Goal: Task Accomplishment & Management: Manage account settings

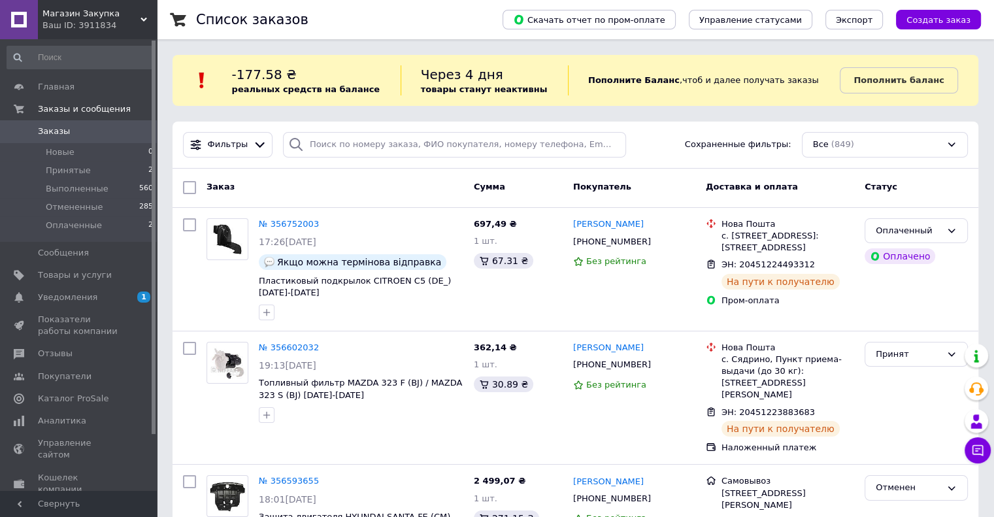
click at [45, 135] on span "Заказы" at bounding box center [54, 131] width 32 height 12
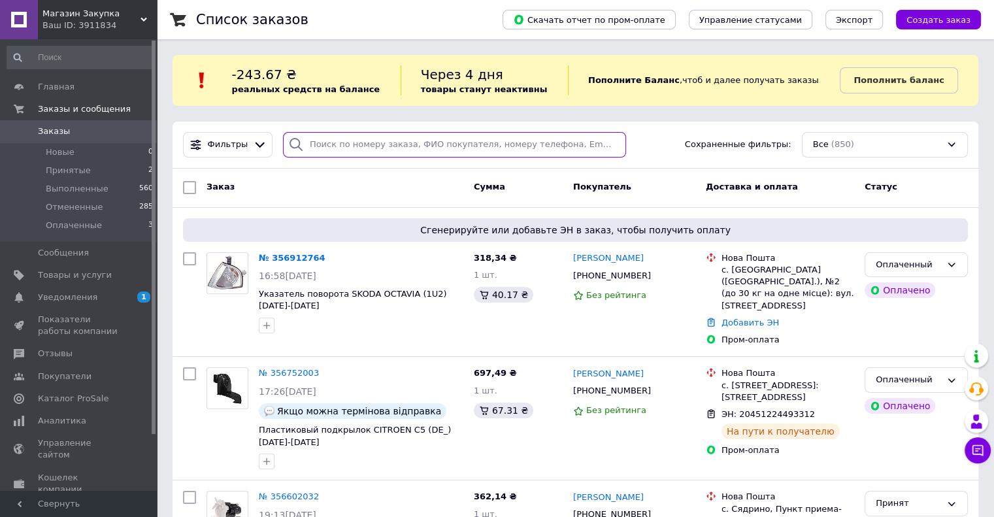
click at [345, 154] on input "search" at bounding box center [454, 144] width 343 height 25
paste input "[PHONE_NUMBER]"
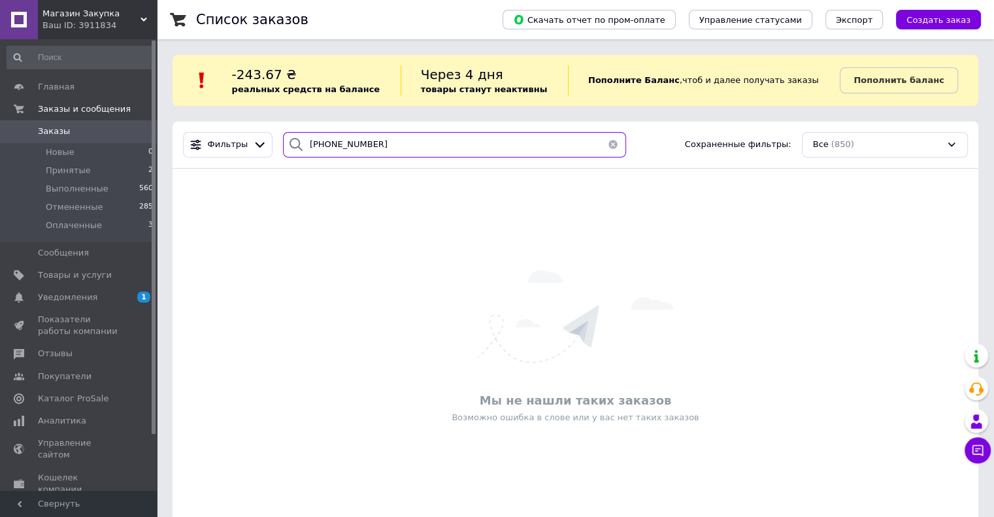
type input "[PHONE_NUMBER]"
click at [56, 133] on span "Заказы" at bounding box center [54, 131] width 32 height 12
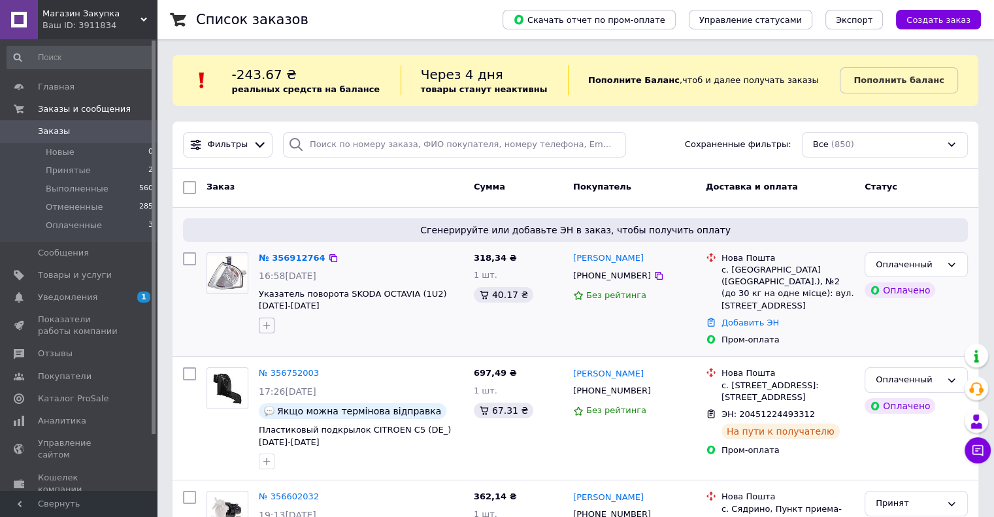
click at [265, 323] on icon "button" at bounding box center [266, 325] width 10 height 10
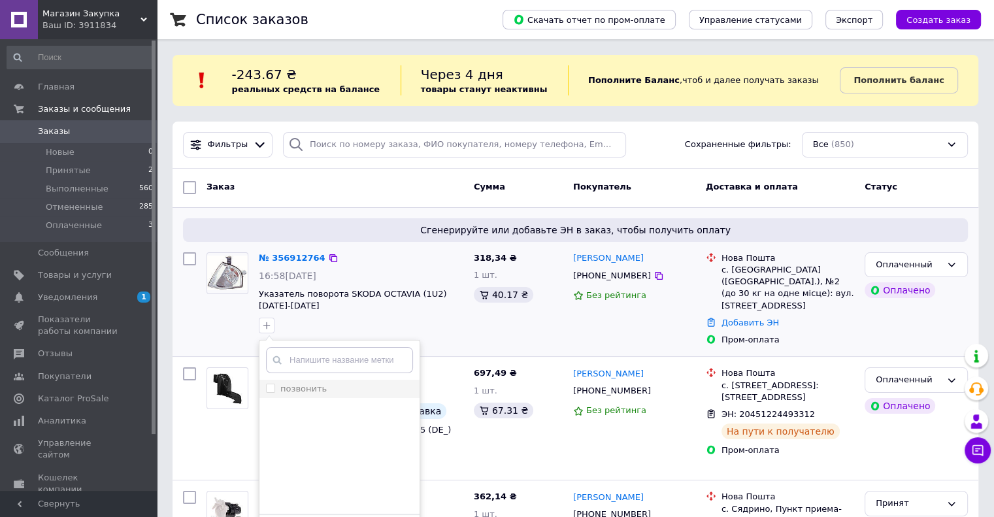
click at [270, 384] on input "позвонить" at bounding box center [270, 388] width 8 height 8
checkbox input "true"
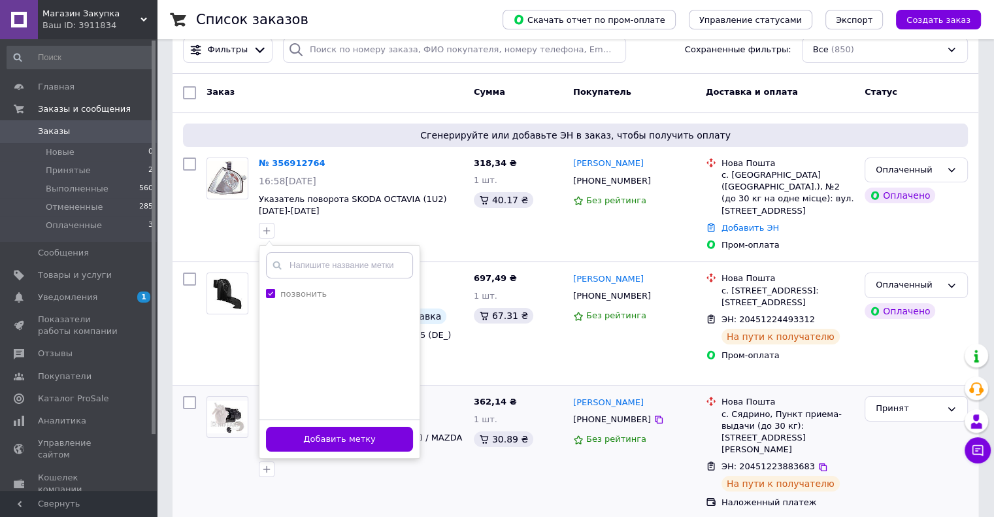
scroll to position [131, 0]
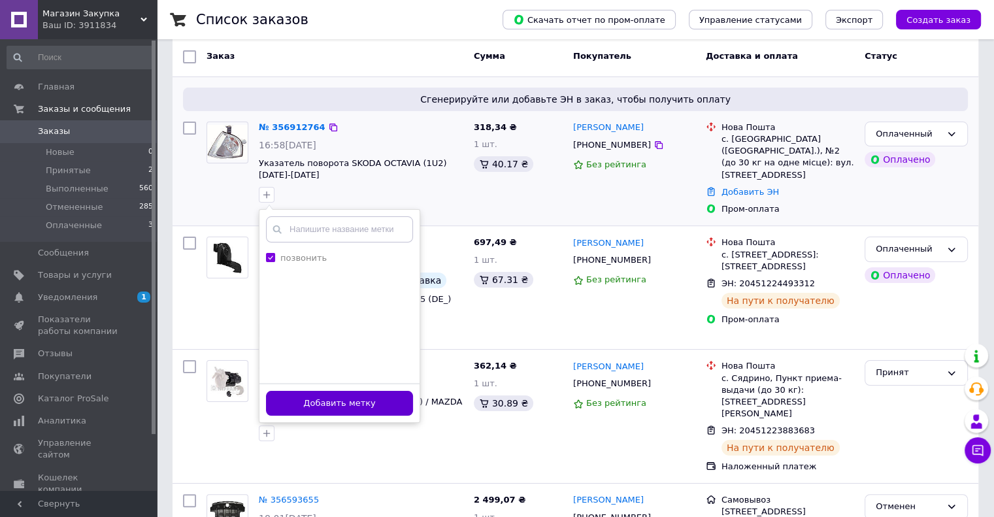
click at [368, 403] on button "Добавить метку" at bounding box center [339, 403] width 147 height 25
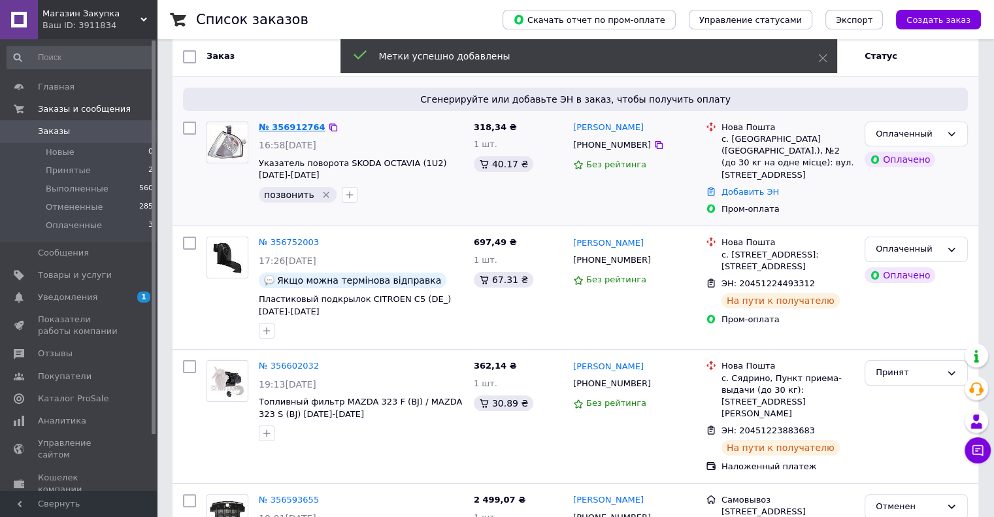
click at [280, 126] on link "№ 356912764" at bounding box center [292, 127] width 67 height 10
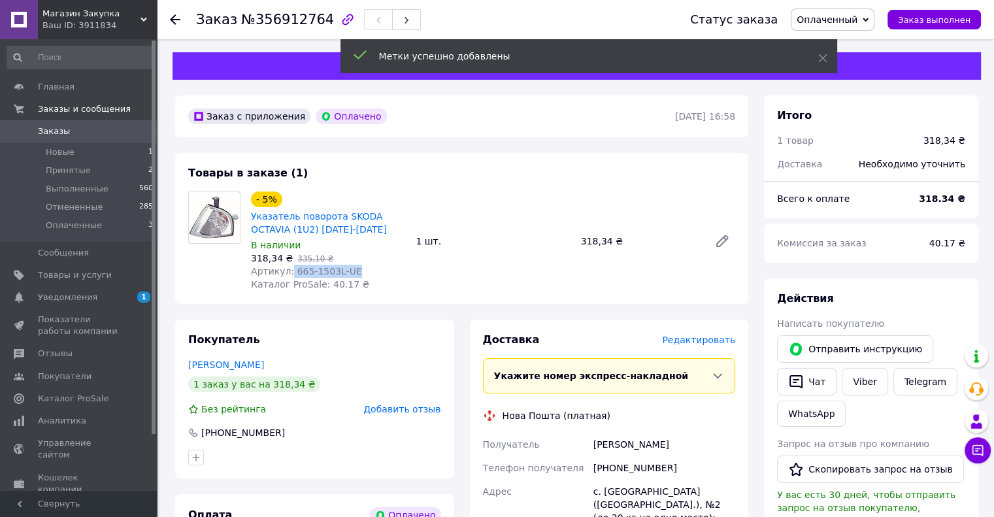
drag, startPoint x: 288, startPoint y: 274, endPoint x: 378, endPoint y: 274, distance: 90.8
click at [378, 276] on div "Артикул: 665-1503L-UE" at bounding box center [328, 271] width 154 height 13
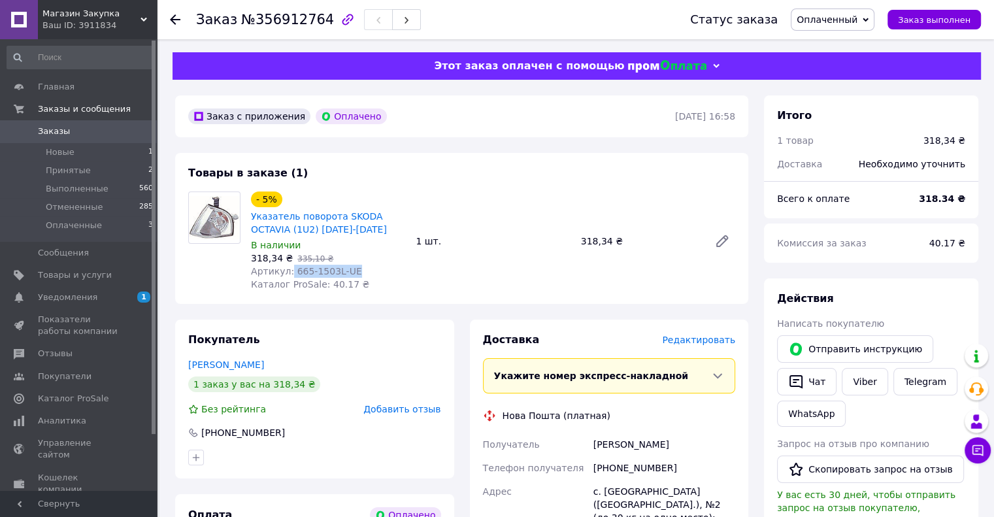
copy span "665-1503L-UE"
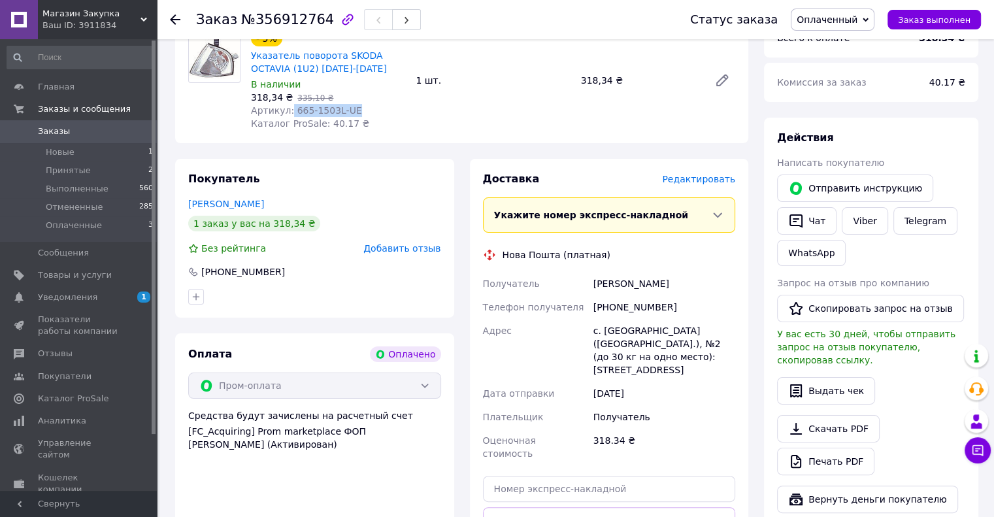
scroll to position [327, 0]
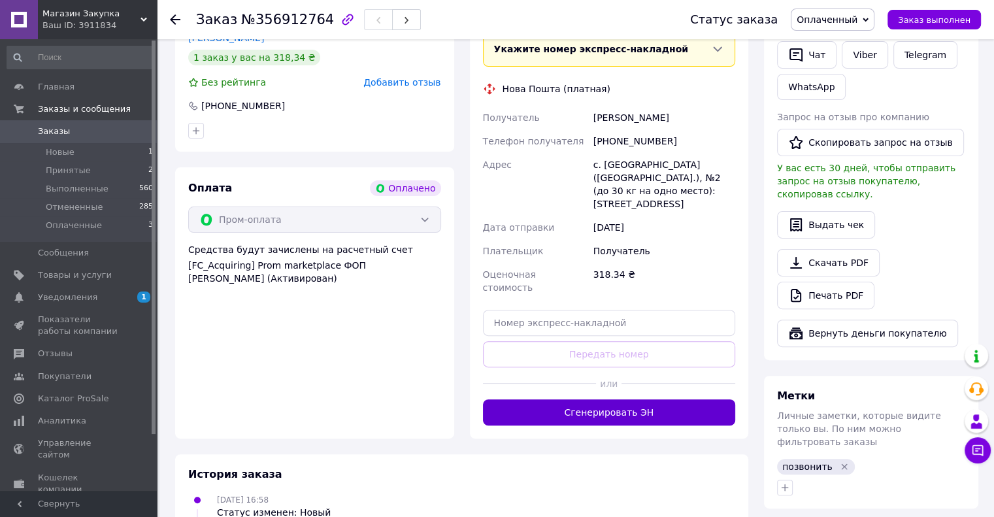
click at [639, 399] on button "Сгенерировать ЭН" at bounding box center [609, 412] width 253 height 26
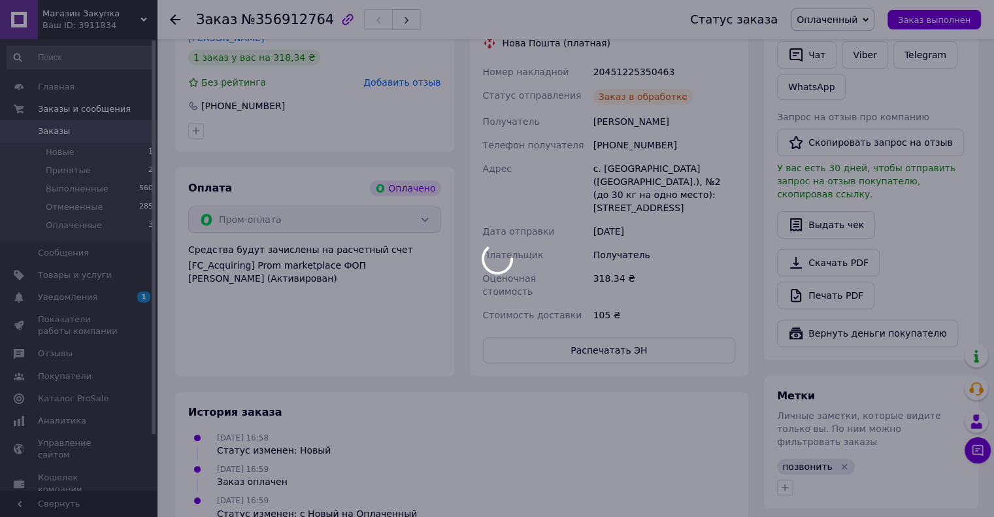
scroll to position [0, 0]
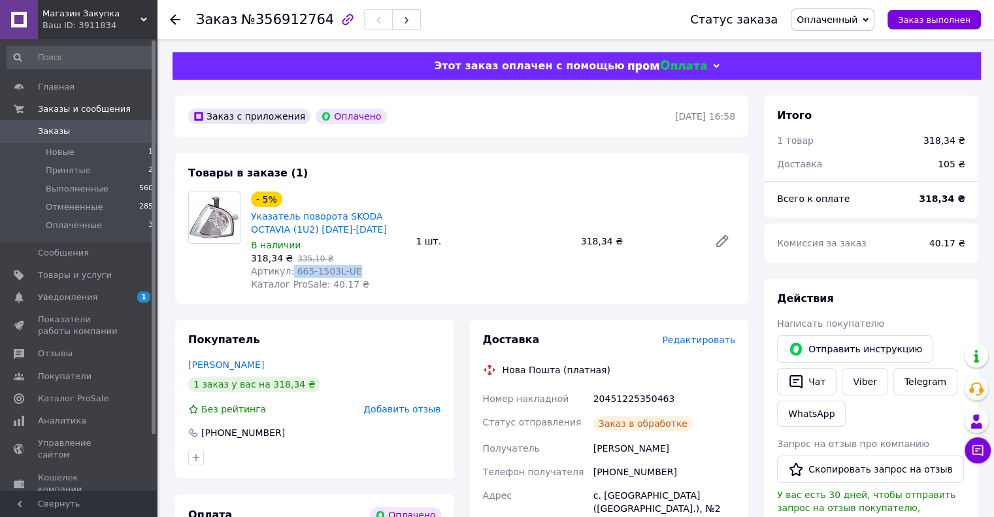
click at [62, 133] on span "Заказы" at bounding box center [54, 131] width 32 height 12
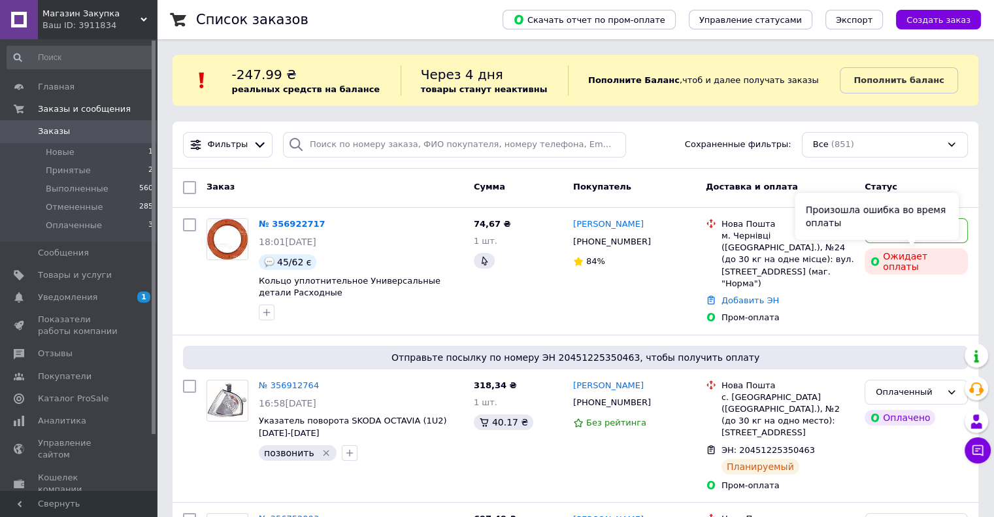
drag, startPoint x: 955, startPoint y: 233, endPoint x: 942, endPoint y: 238, distance: 13.8
click at [955, 233] on div "Произошла ошибка во время оплаты" at bounding box center [876, 216] width 163 height 47
click at [956, 235] on icon at bounding box center [951, 230] width 10 height 10
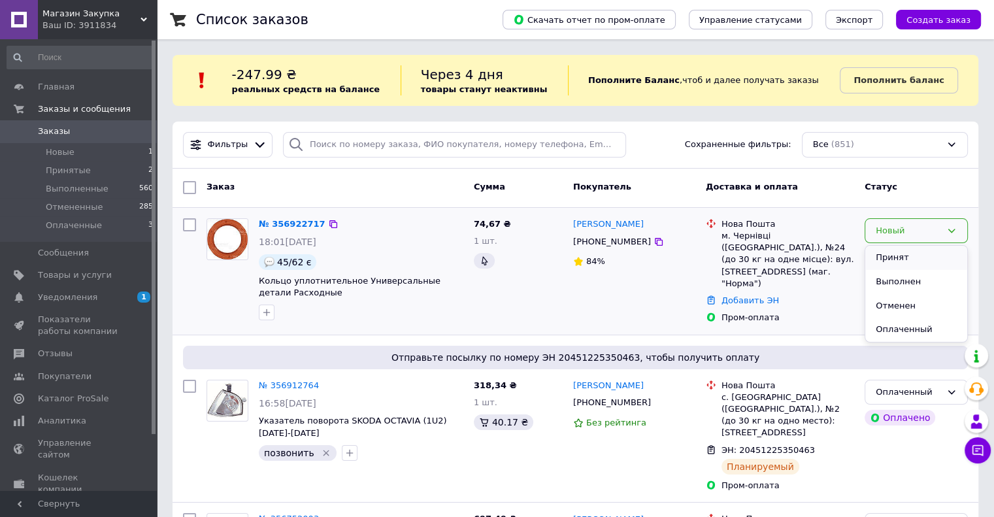
click at [888, 261] on li "Принят" at bounding box center [916, 258] width 102 height 24
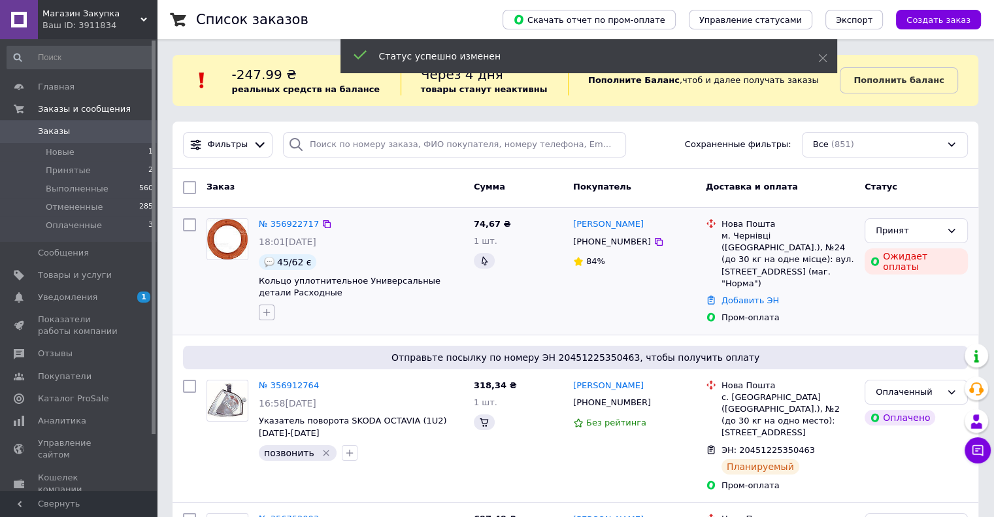
click at [263, 310] on icon "button" at bounding box center [266, 312] width 10 height 10
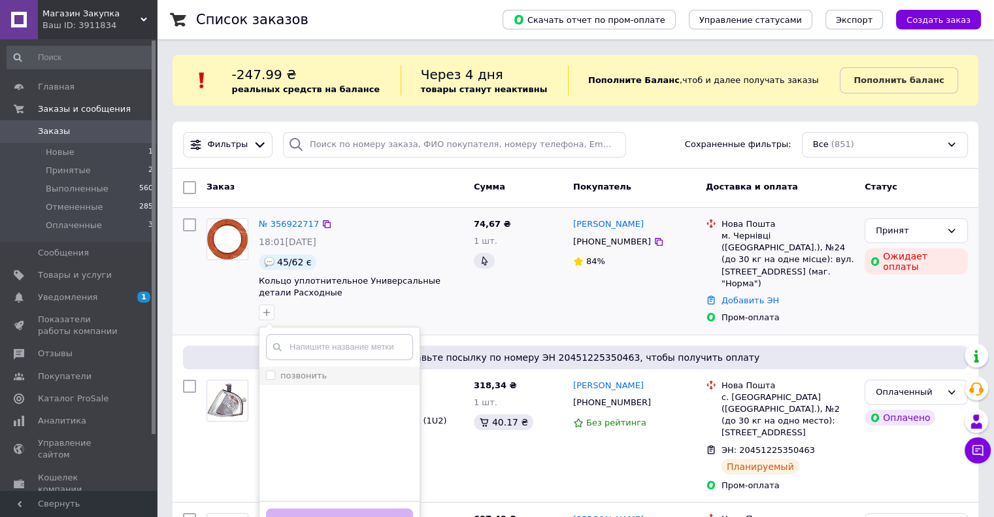
click at [271, 372] on input "позвонить" at bounding box center [270, 374] width 8 height 8
checkbox input "true"
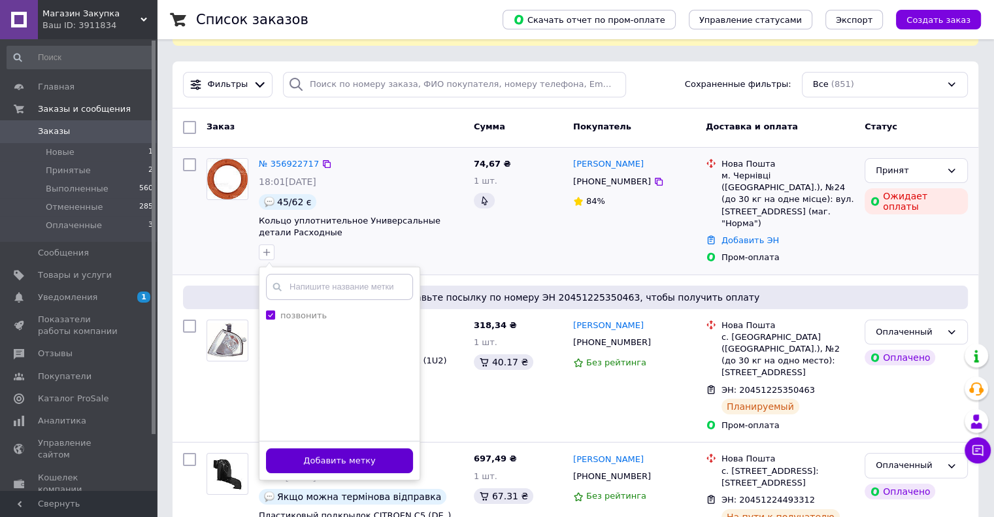
scroll to position [131, 0]
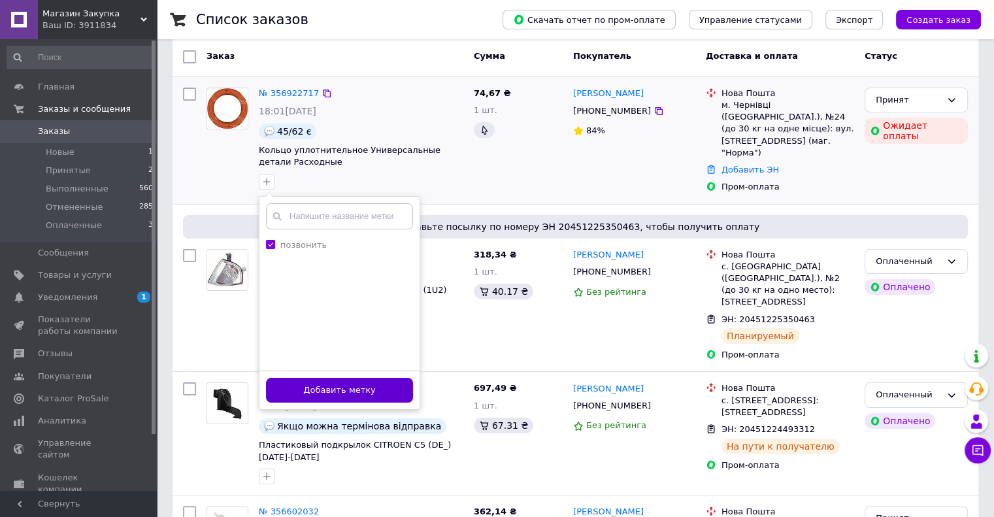
click at [408, 383] on button "Добавить метку" at bounding box center [339, 390] width 147 height 25
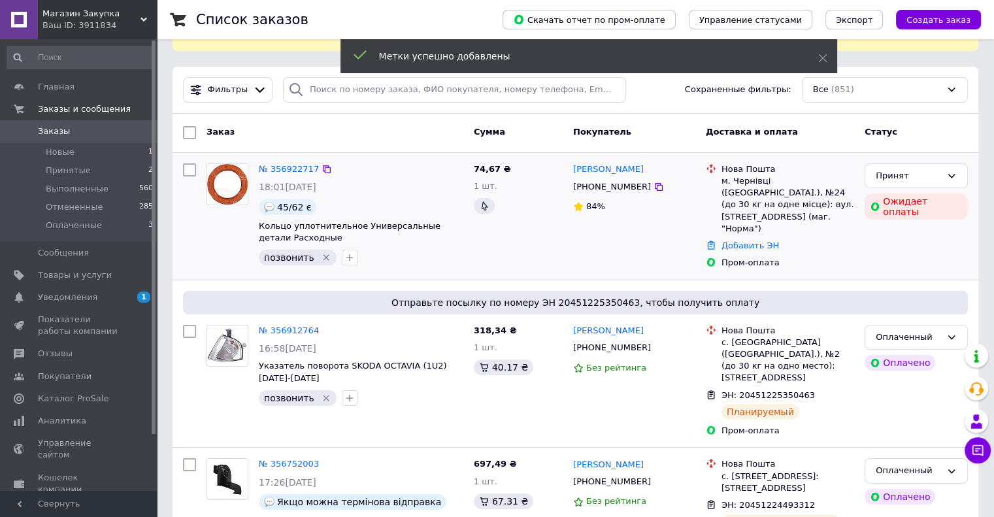
scroll to position [0, 0]
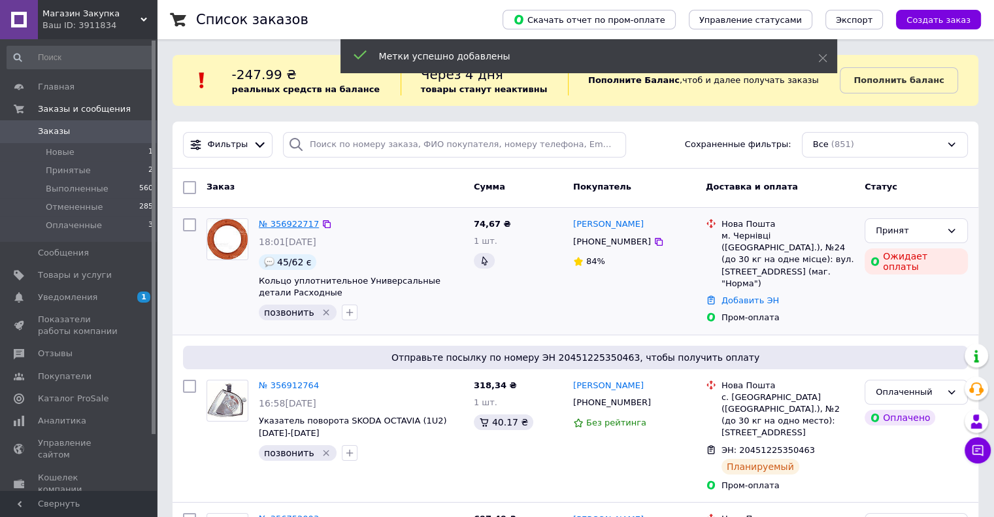
click at [286, 224] on link "№ 356922717" at bounding box center [289, 224] width 60 height 10
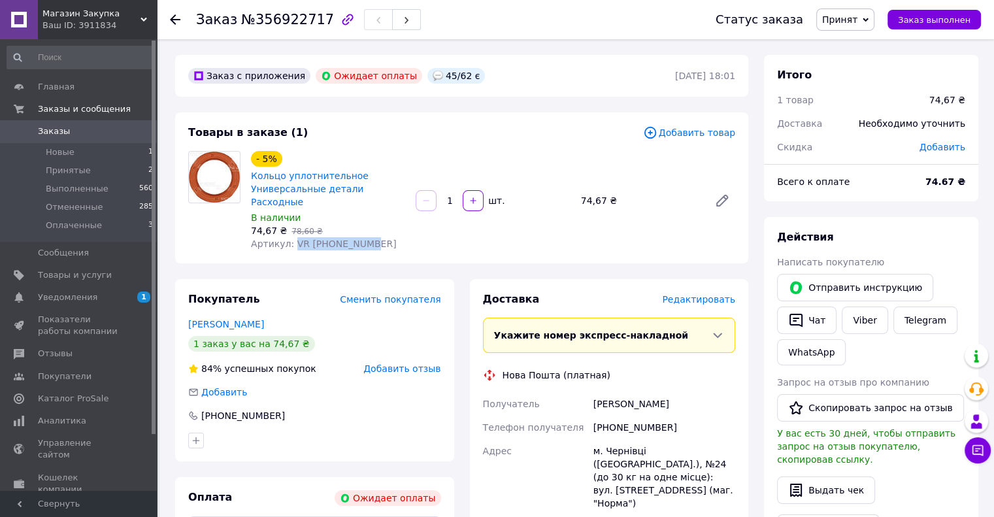
drag, startPoint x: 289, startPoint y: 232, endPoint x: 428, endPoint y: 232, distance: 138.5
click at [428, 231] on div "- 5% Кольцо уплотнительное Универсальные детали Расходные В наличии 74,67 ₴   7…" at bounding box center [493, 200] width 495 height 105
copy span "VR [PHONE_NUMBER]"
click at [44, 130] on span "Заказы" at bounding box center [54, 131] width 32 height 12
